Goal: Information Seeking & Learning: Check status

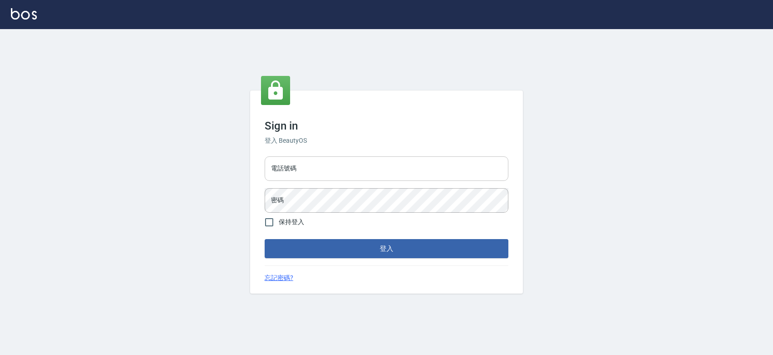
click at [389, 160] on input "電話號碼" at bounding box center [386, 168] width 244 height 25
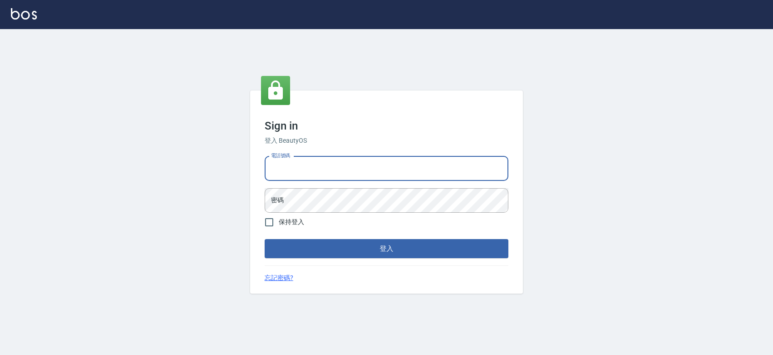
type input "0427061917"
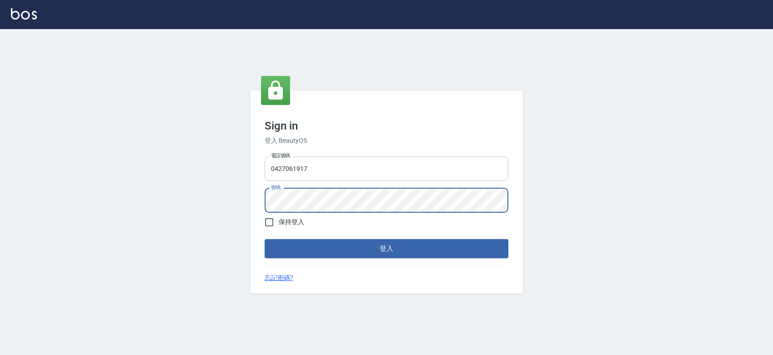
click at [264, 239] on button "登入" at bounding box center [386, 248] width 244 height 19
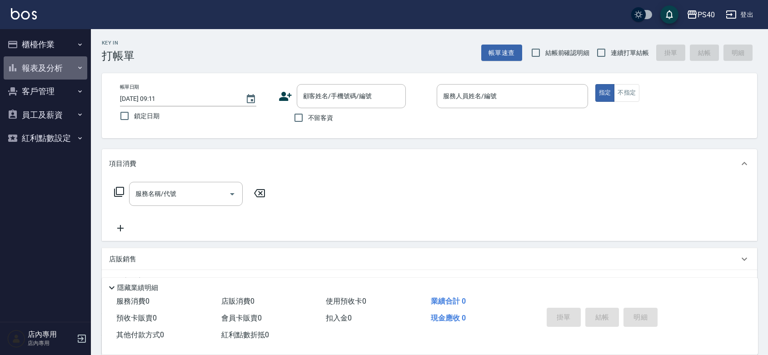
click at [40, 65] on button "報表及分析" at bounding box center [46, 68] width 84 height 24
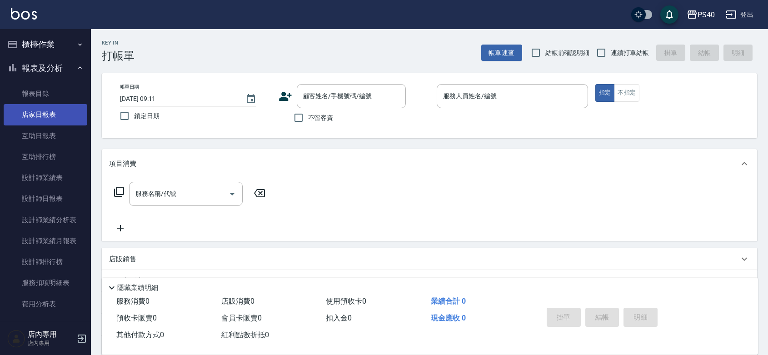
click at [65, 117] on link "店家日報表" at bounding box center [46, 114] width 84 height 21
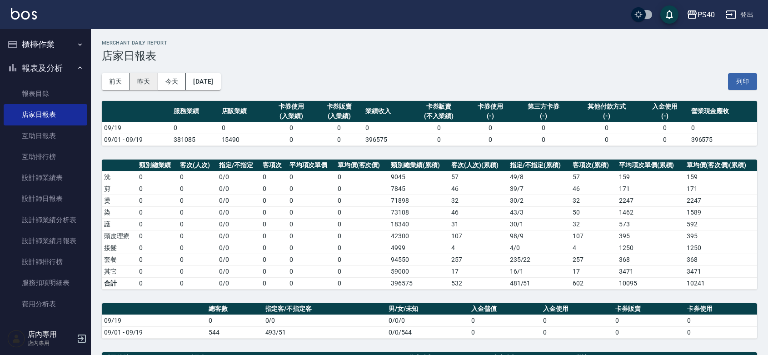
click at [149, 85] on button "昨天" at bounding box center [144, 81] width 28 height 17
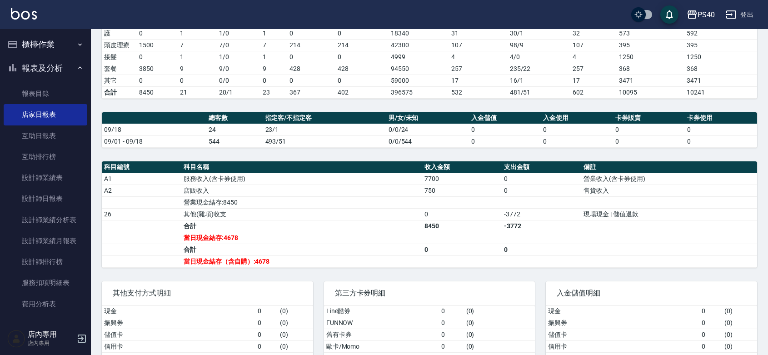
scroll to position [249, 0]
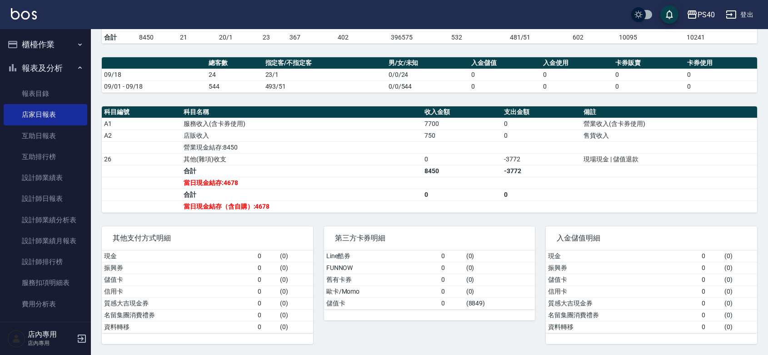
drag, startPoint x: 587, startPoint y: 261, endPoint x: 596, endPoint y: 253, distance: 12.5
click at [587, 259] on tbody "現金 0 ( 0 ) 振興券 0 ( 0 ) 儲值卡 0 ( 0 ) 信用卡 0 ( 0 ) 質感大吉現金券 0 ( 0 ) 名留集團消費禮券 0 ( 0 )…" at bounding box center [651, 291] width 211 height 83
click at [596, 253] on td "現金" at bounding box center [623, 256] width 154 height 12
click at [609, 144] on tbody "A1 服務收入(含卡券使用) 7700 0 營業收入(含卡券使用) A2 店販收入 750 0 售貨收入 營業現金結存:8450 26 其他(雜項)收支 0 …" at bounding box center [429, 165] width 655 height 95
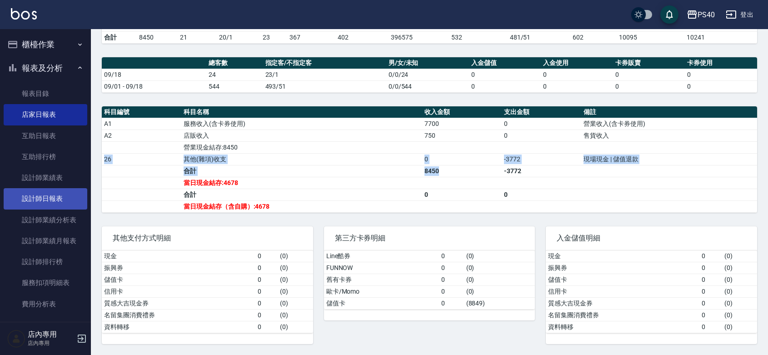
click at [41, 194] on link "設計師日報表" at bounding box center [46, 198] width 84 height 21
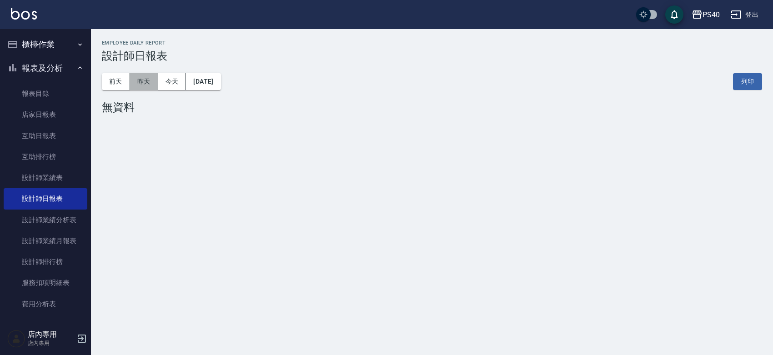
click at [144, 76] on button "昨天" at bounding box center [144, 81] width 28 height 17
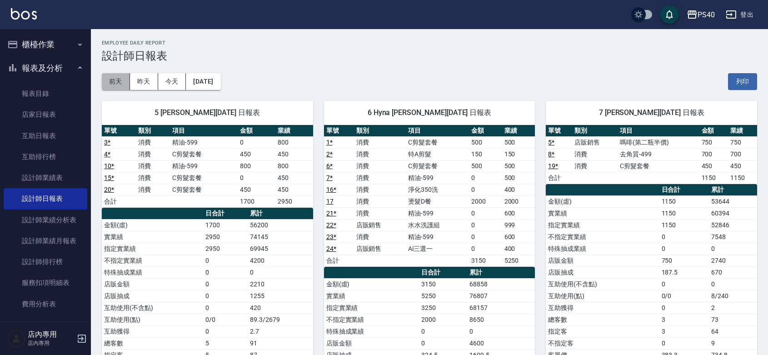
click at [123, 88] on button "前天" at bounding box center [116, 81] width 28 height 17
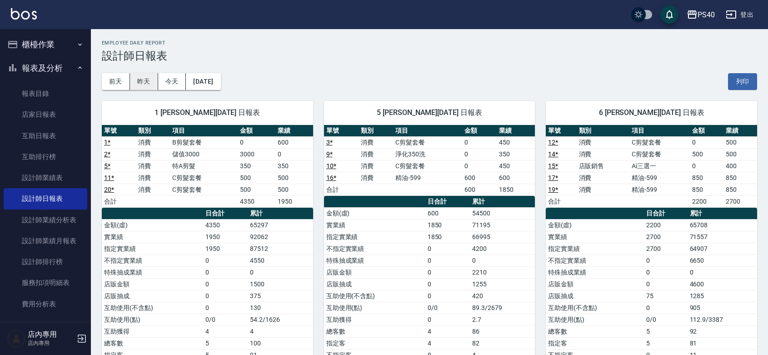
click at [149, 80] on button "昨天" at bounding box center [144, 81] width 28 height 17
